Goal: Transaction & Acquisition: Subscribe to service/newsletter

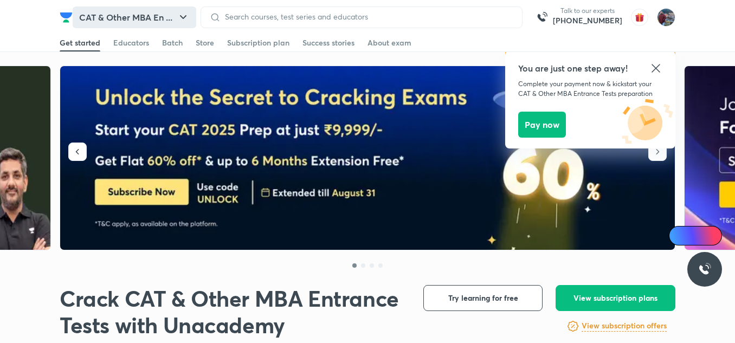
click at [144, 12] on button "CAT & Other MBA En ..." at bounding box center [135, 18] width 124 height 22
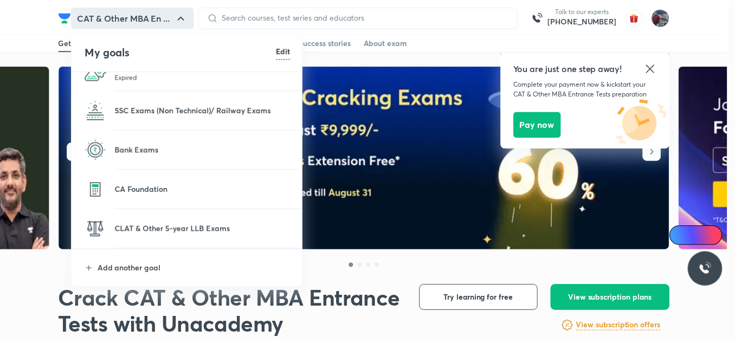
scroll to position [179, 0]
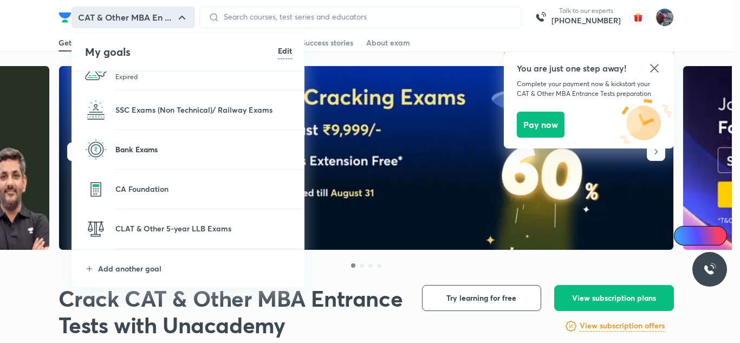
click at [151, 146] on p "Bank Exams" at bounding box center [203, 149] width 177 height 11
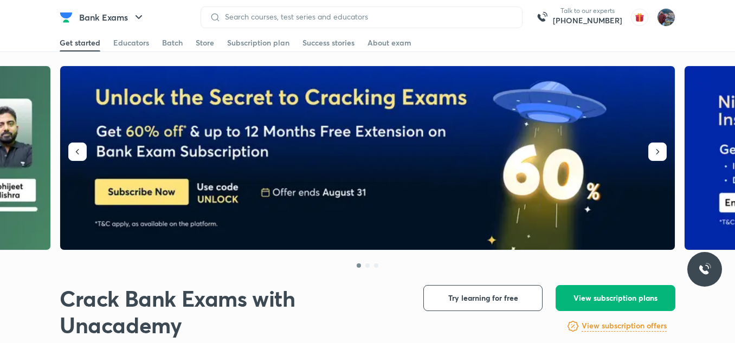
click at [610, 303] on button "View subscription plans" at bounding box center [615, 298] width 120 height 26
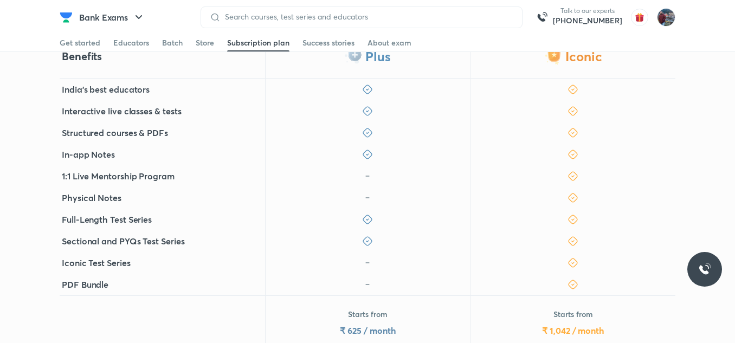
scroll to position [383, 0]
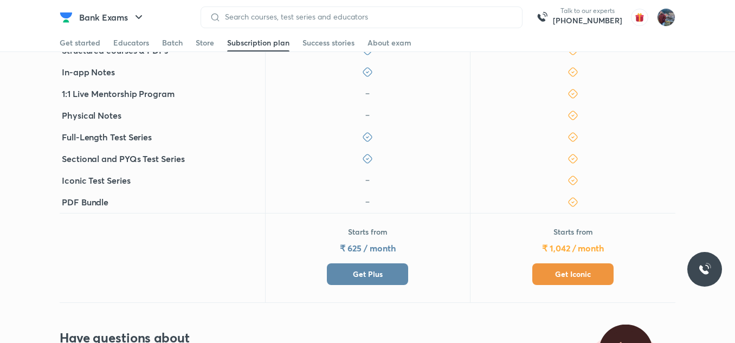
click at [566, 269] on span "Get Iconic" at bounding box center [573, 274] width 36 height 11
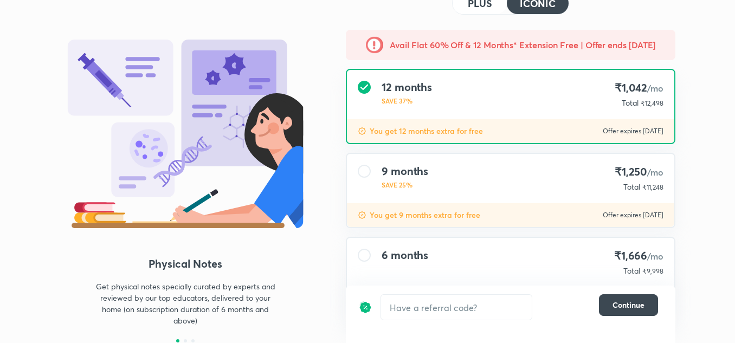
scroll to position [118, 0]
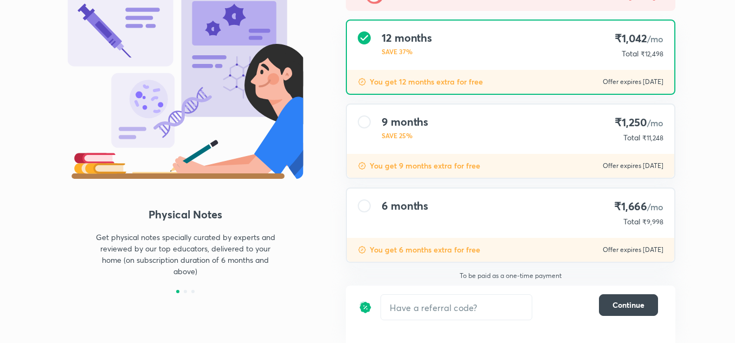
click at [429, 135] on div "9 months SAVE 25% ₹1,250 /mo Total ₹11,248" at bounding box center [510, 129] width 327 height 49
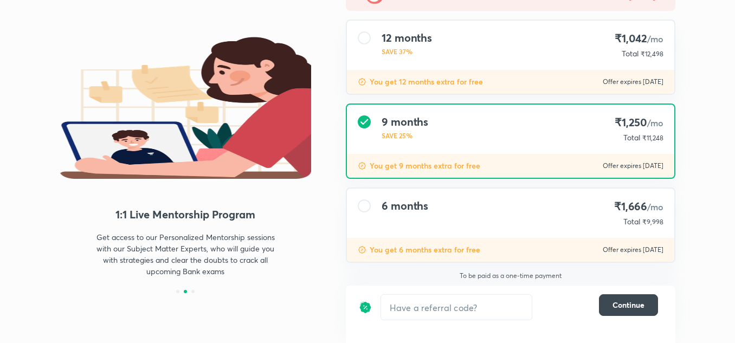
click at [510, 225] on div "6 months ₹1,666 /mo Total ₹9,998" at bounding box center [510, 213] width 327 height 49
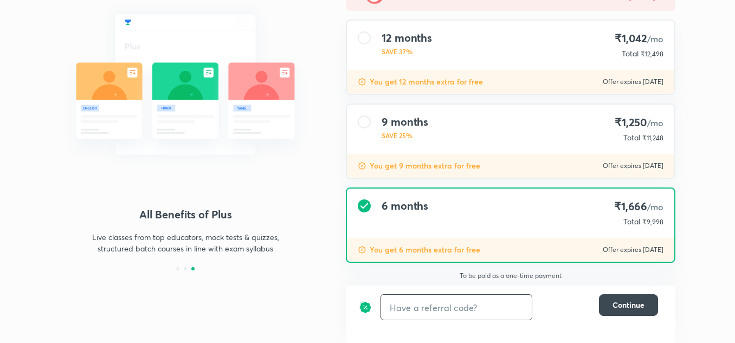
click at [444, 314] on input "text" at bounding box center [456, 307] width 151 height 25
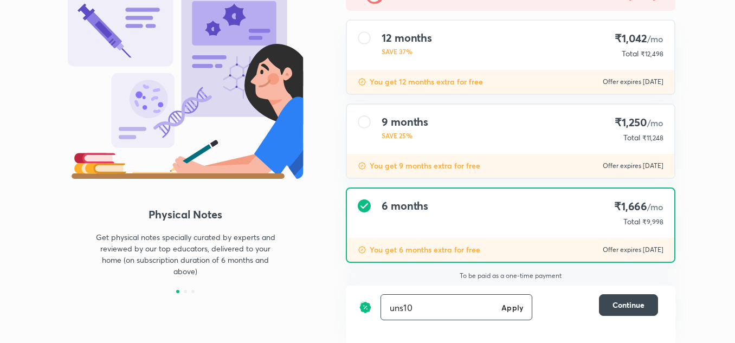
click at [506, 310] on h6 "Apply" at bounding box center [512, 307] width 22 height 11
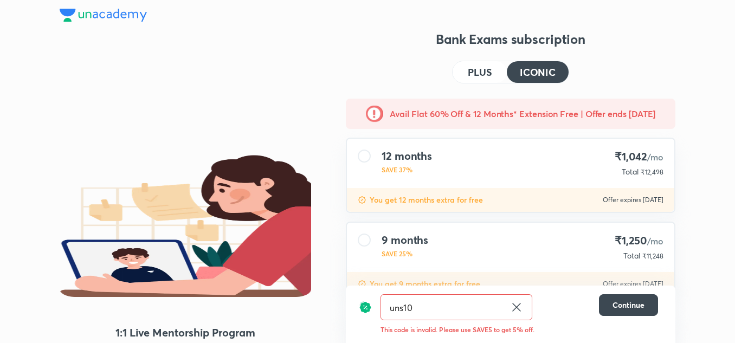
click at [452, 312] on input "uns10" at bounding box center [443, 307] width 125 height 25
type input "un10"
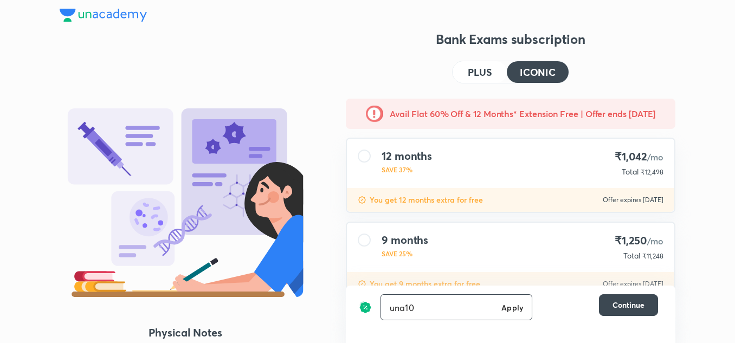
type input "una10"
